Goal: Information Seeking & Learning: Learn about a topic

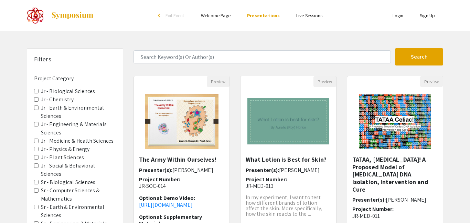
click at [36, 94] on span "Jr - Biological Sciences" at bounding box center [75, 91] width 82 height 8
click at [37, 91] on Sciences "Jr - Biological Sciences" at bounding box center [36, 91] width 4 height 4
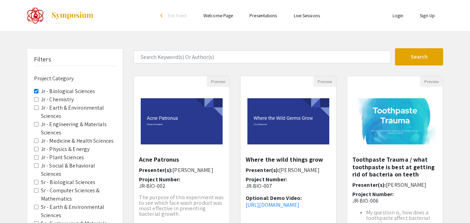
click at [37, 142] on span "Jr - Medicine & Health Sciences" at bounding box center [75, 141] width 82 height 8
click at [35, 125] on Sciences "Jr - Engineering & Materials Sciences" at bounding box center [36, 124] width 4 height 4
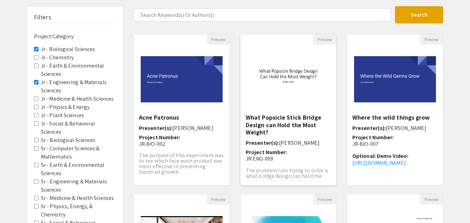
scroll to position [45, 0]
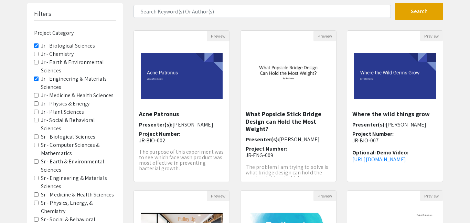
click at [36, 79] on Sciences "Jr - Engineering & Materials Sciences" at bounding box center [36, 78] width 4 height 4
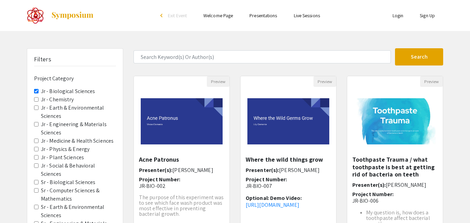
click at [35, 142] on Sciences "Jr - Medicine & Health Sciences" at bounding box center [36, 140] width 4 height 4
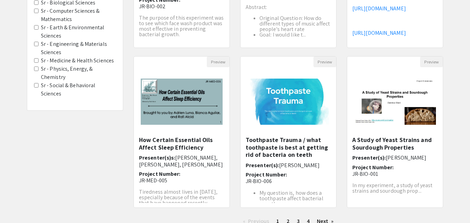
scroll to position [186, 0]
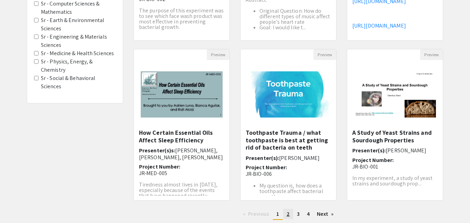
click at [290, 216] on link "page 2" at bounding box center [288, 213] width 10 height 10
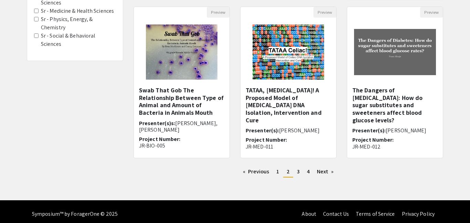
scroll to position [234, 0]
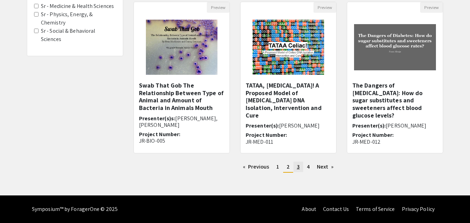
click at [296, 162] on link "page 3" at bounding box center [298, 166] width 10 height 10
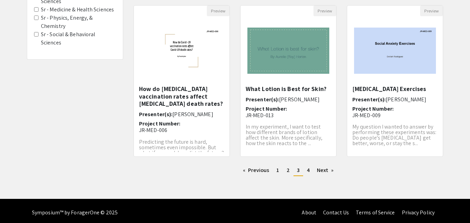
scroll to position [234, 0]
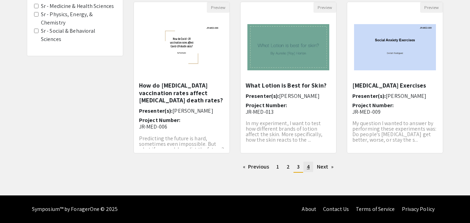
click at [312, 166] on link "page 4" at bounding box center [308, 166] width 10 height 10
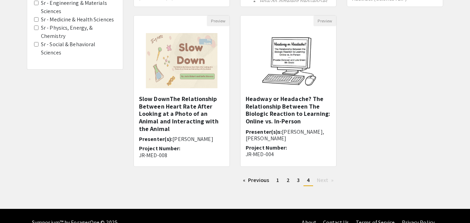
scroll to position [222, 0]
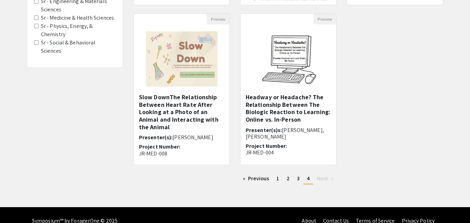
click at [311, 179] on li "You're on page 4" at bounding box center [308, 178] width 10 height 11
click at [273, 175] on link "page 1" at bounding box center [278, 178] width 10 height 10
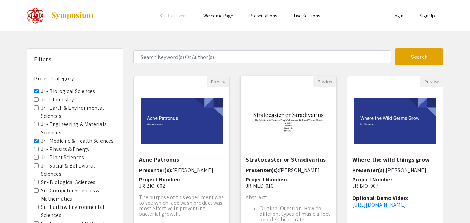
click at [273, 176] on span "Project Number:" at bounding box center [267, 178] width 42 height 7
click at [273, 176] on div "Skip navigation arrow_back_ios Exit Event Welcome Page Presentations Live Sessi…" at bounding box center [235, 214] width 470 height 429
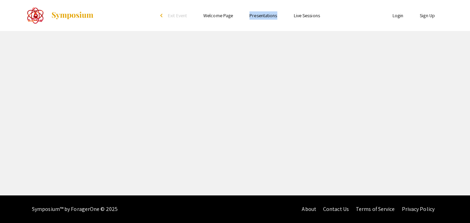
click at [273, 176] on div "Skip navigation arrow_back_ios Exit Event Welcome Page Presentations Live Sessi…" at bounding box center [235, 97] width 470 height 195
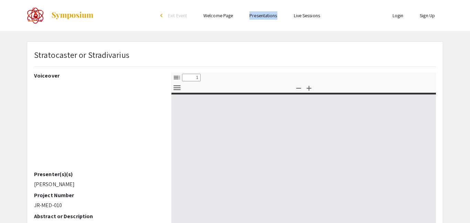
select select "custom"
type input "0"
select select "auto"
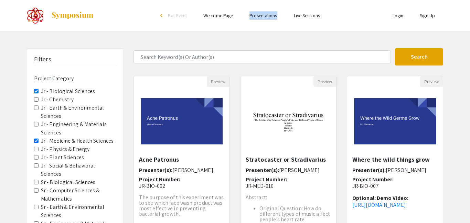
scroll to position [1, 0]
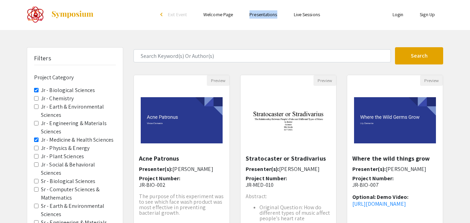
click at [276, 167] on h6 "Presenter(s): [PERSON_NAME]" at bounding box center [288, 168] width 85 height 7
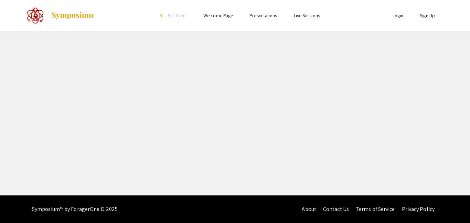
select select "custom"
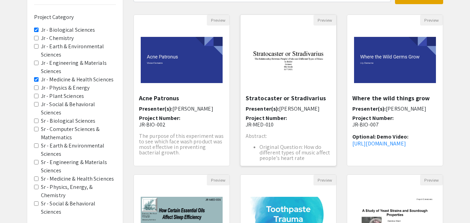
scroll to position [62, 0]
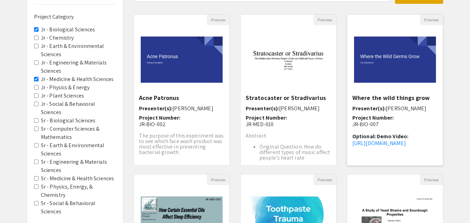
click at [373, 96] on h5 "Where the wild things grow" at bounding box center [394, 98] width 85 height 8
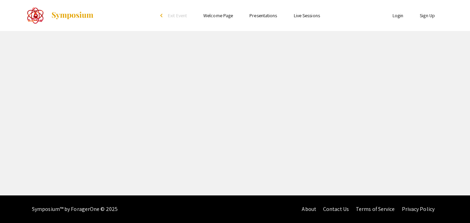
select select "custom"
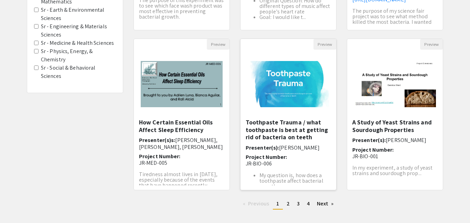
scroll to position [234, 0]
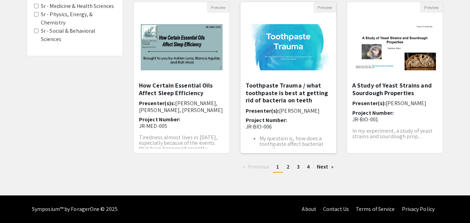
click at [289, 118] on h6 "Project Number: JR-BIO-006" at bounding box center [288, 123] width 85 height 13
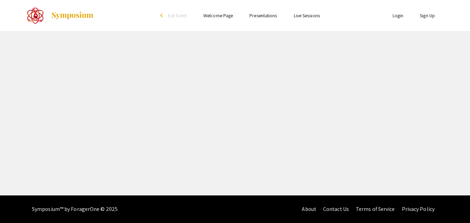
select select "custom"
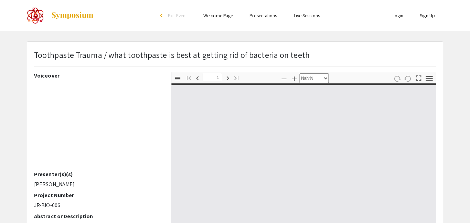
type input "0"
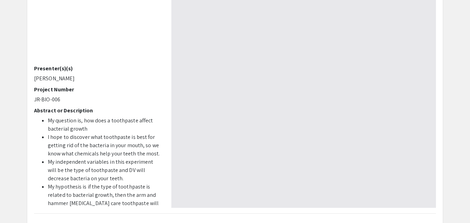
scroll to position [107, 0]
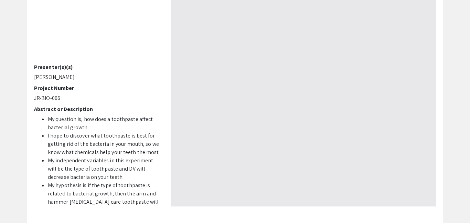
select select "auto"
type input "1"
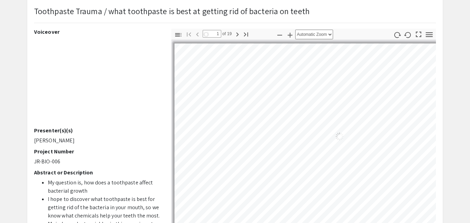
scroll to position [45, 0]
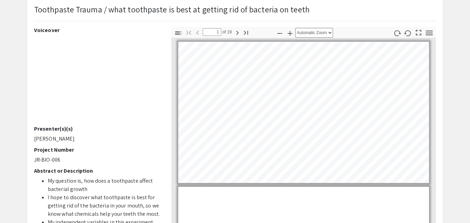
select select "auto"
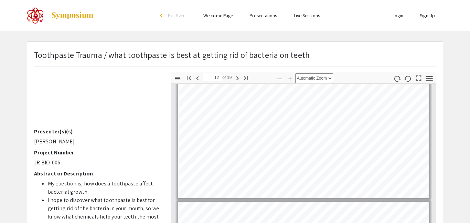
scroll to position [1626, 0]
type input "13"
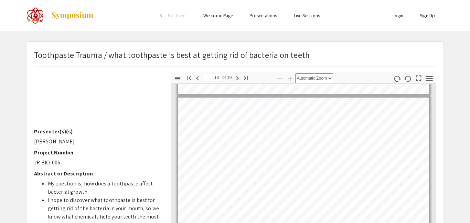
scroll to position [1732, 0]
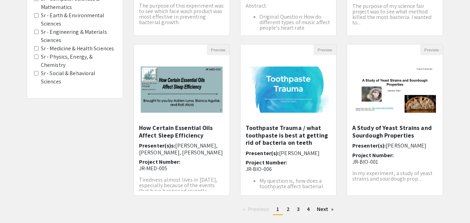
scroll to position [195, 0]
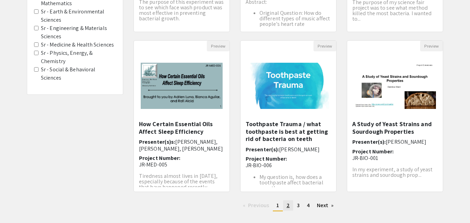
click at [288, 206] on span "2" at bounding box center [288, 204] width 3 height 7
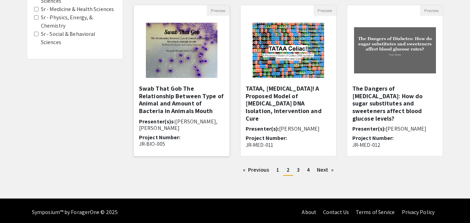
scroll to position [234, 0]
